Goal: Transaction & Acquisition: Purchase product/service

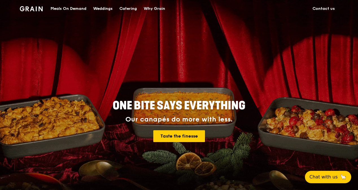
click at [57, 7] on div "Meals On Demand" at bounding box center [69, 8] width 36 height 17
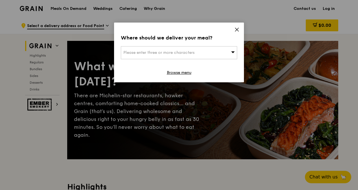
click at [182, 53] on span "Please enter three or more characters" at bounding box center [158, 52] width 71 height 5
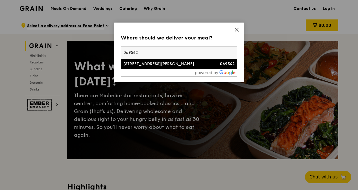
type input "069542"
click at [146, 64] on div "[STREET_ADDRESS][PERSON_NAME]" at bounding box center [165, 64] width 84 height 6
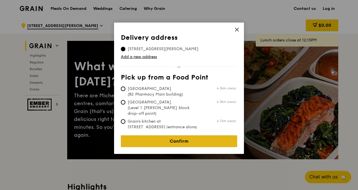
click at [185, 139] on link "Confirm" at bounding box center [179, 142] width 116 height 12
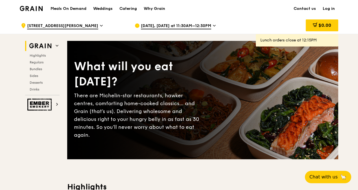
click at [187, 23] on span "[DATE], [DATE] at 11:30AM–12:30PM" at bounding box center [176, 26] width 70 height 6
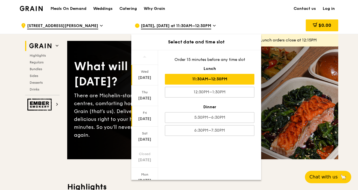
click at [149, 118] on div "[DATE]" at bounding box center [144, 119] width 25 height 6
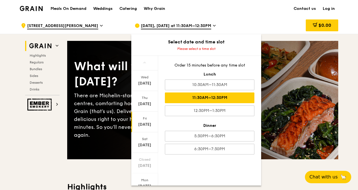
click at [208, 98] on div "11:30AM–12:30PM" at bounding box center [210, 98] width 90 height 11
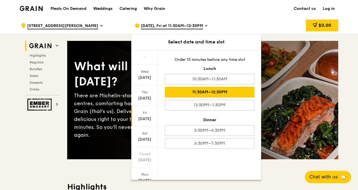
click at [150, 112] on div "Fri" at bounding box center [144, 113] width 25 height 5
click at [208, 92] on div "11:30AM–12:30PM" at bounding box center [210, 92] width 90 height 11
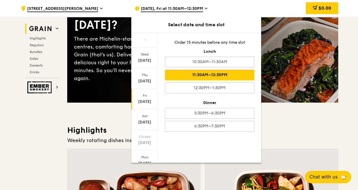
scroll to position [85, 0]
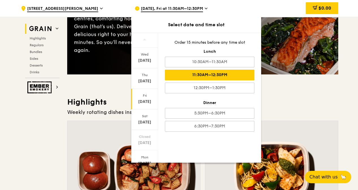
click at [288, 105] on h3 "Highlights" at bounding box center [202, 102] width 271 height 10
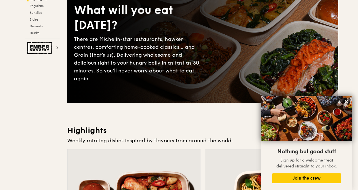
scroll to position [0, 0]
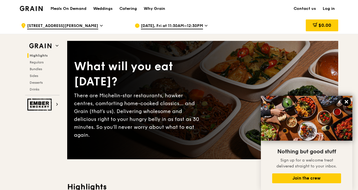
click at [347, 103] on icon at bounding box center [346, 101] width 3 height 3
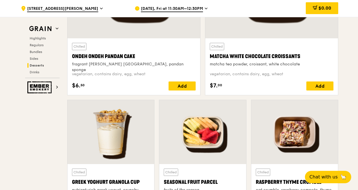
scroll to position [1780, 0]
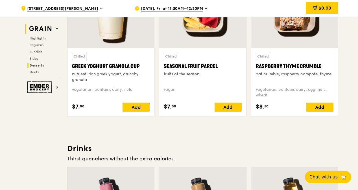
click at [49, 30] on img at bounding box center [40, 29] width 26 height 10
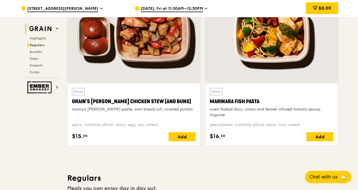
scroll to position [159, 0]
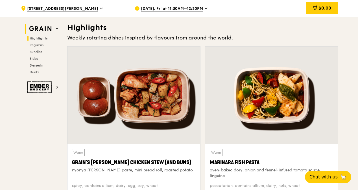
click at [58, 28] on icon at bounding box center [57, 28] width 3 height 3
click at [37, 45] on span "Regulars" at bounding box center [37, 45] width 15 height 4
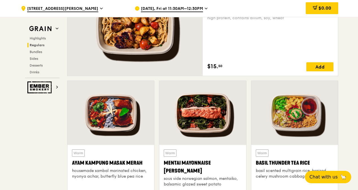
scroll to position [343, 0]
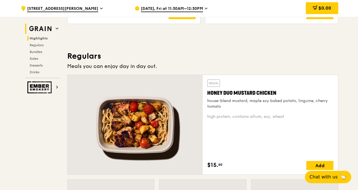
click at [38, 30] on img at bounding box center [40, 29] width 26 height 10
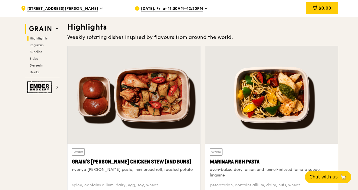
scroll to position [159, 0]
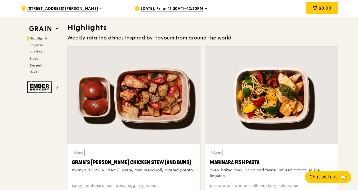
click at [289, 111] on div at bounding box center [271, 96] width 133 height 98
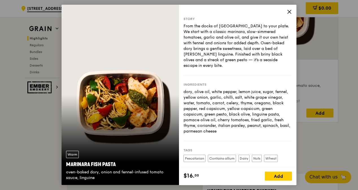
scroll to position [43, 0]
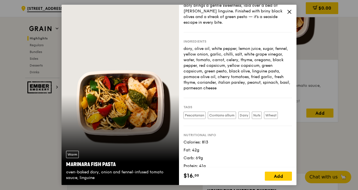
click at [289, 14] on icon at bounding box center [289, 11] width 5 height 5
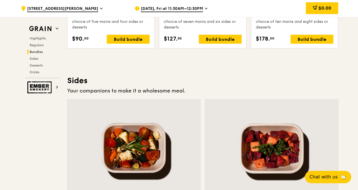
scroll to position [1318, 0]
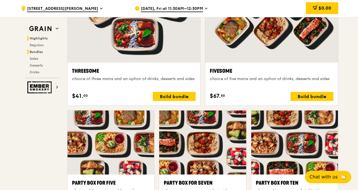
click at [37, 39] on span "Highlights" at bounding box center [39, 38] width 18 height 4
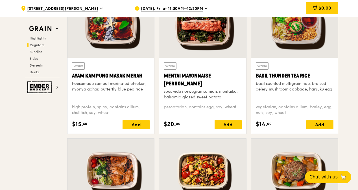
scroll to position [527, 0]
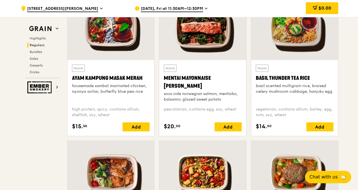
click at [171, 10] on span "[DATE], Fri at 11:30AM–12:30PM" at bounding box center [172, 9] width 62 height 6
